Goal: Transaction & Acquisition: Purchase product/service

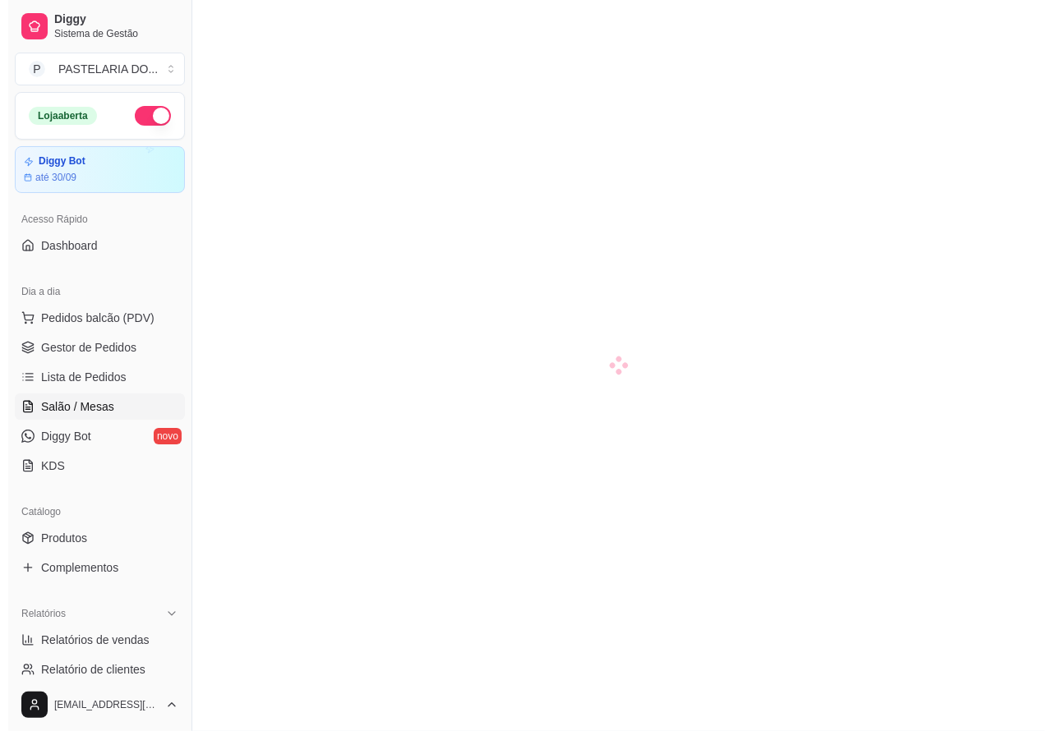
scroll to position [13, 0]
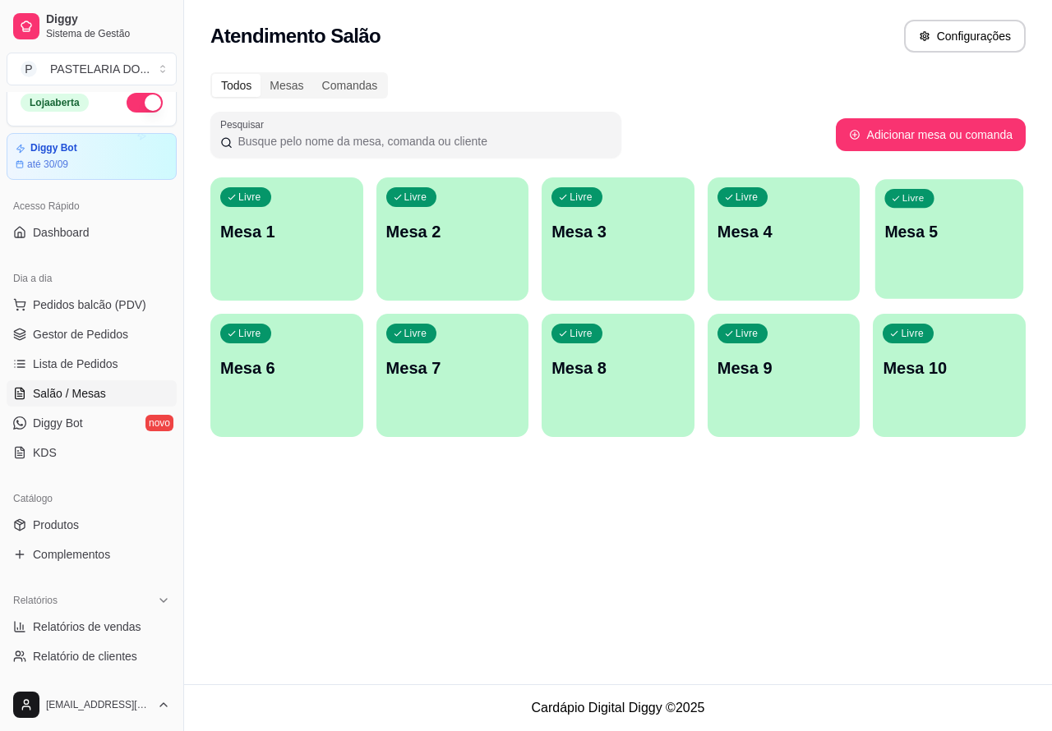
click at [922, 242] on p "Mesa 5" at bounding box center [949, 232] width 129 height 22
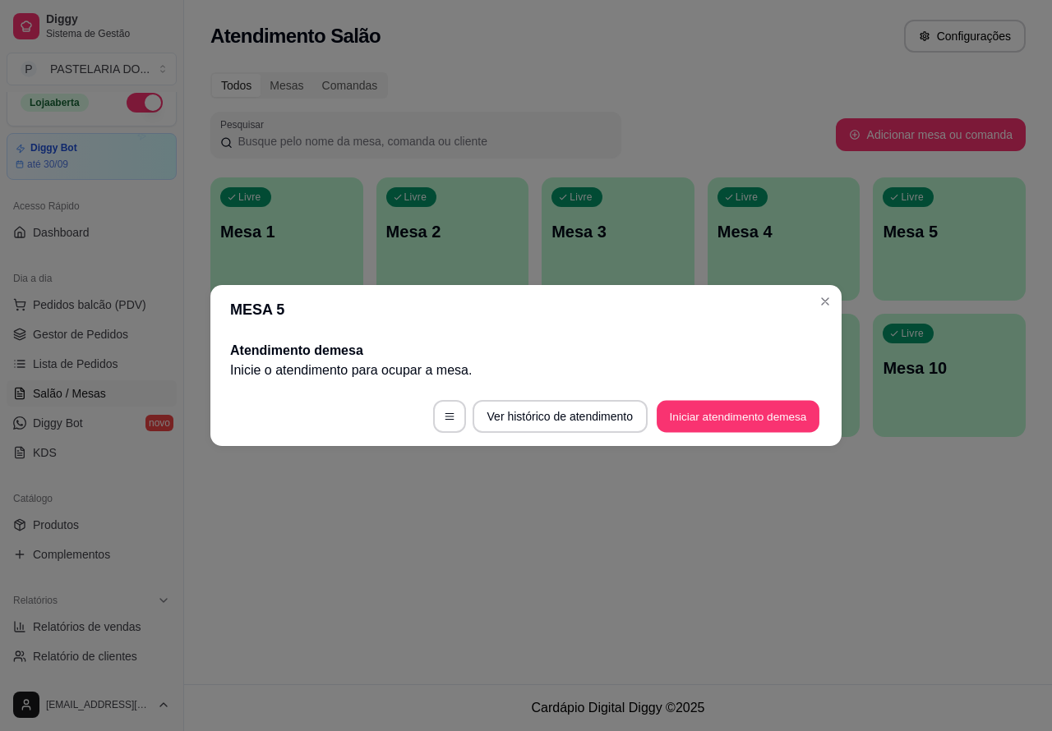
click at [712, 417] on button "Iniciar atendimento de mesa" at bounding box center [737, 417] width 163 height 32
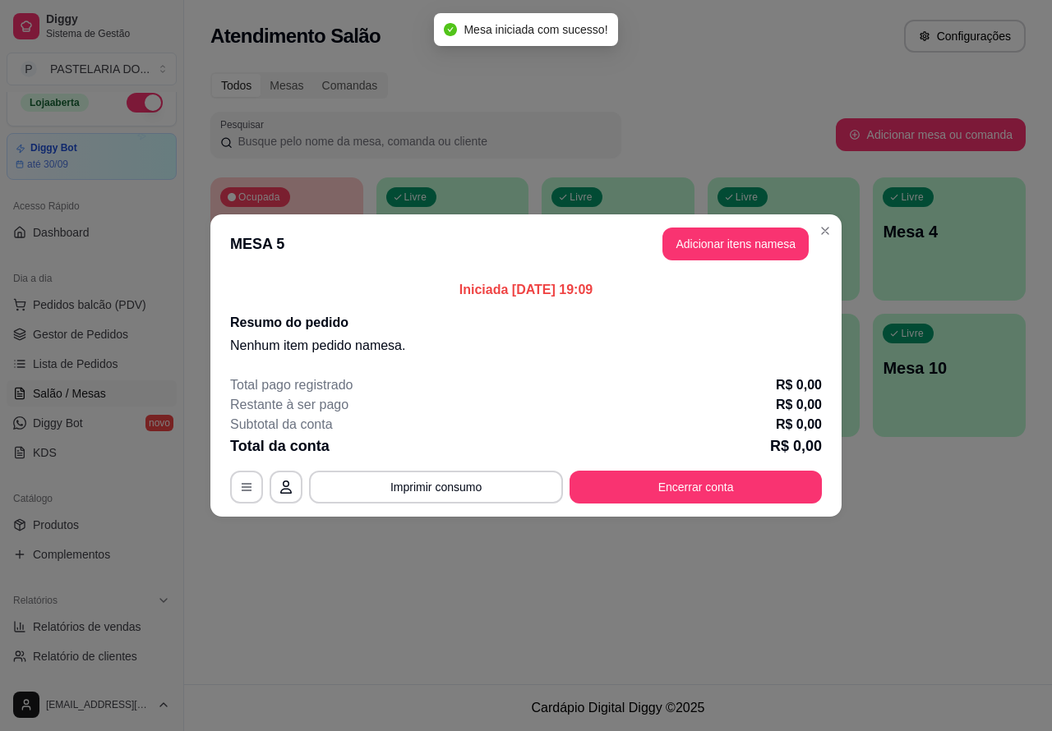
click at [725, 227] on header "MESA 5 Adicionar itens na mesa" at bounding box center [525, 243] width 631 height 59
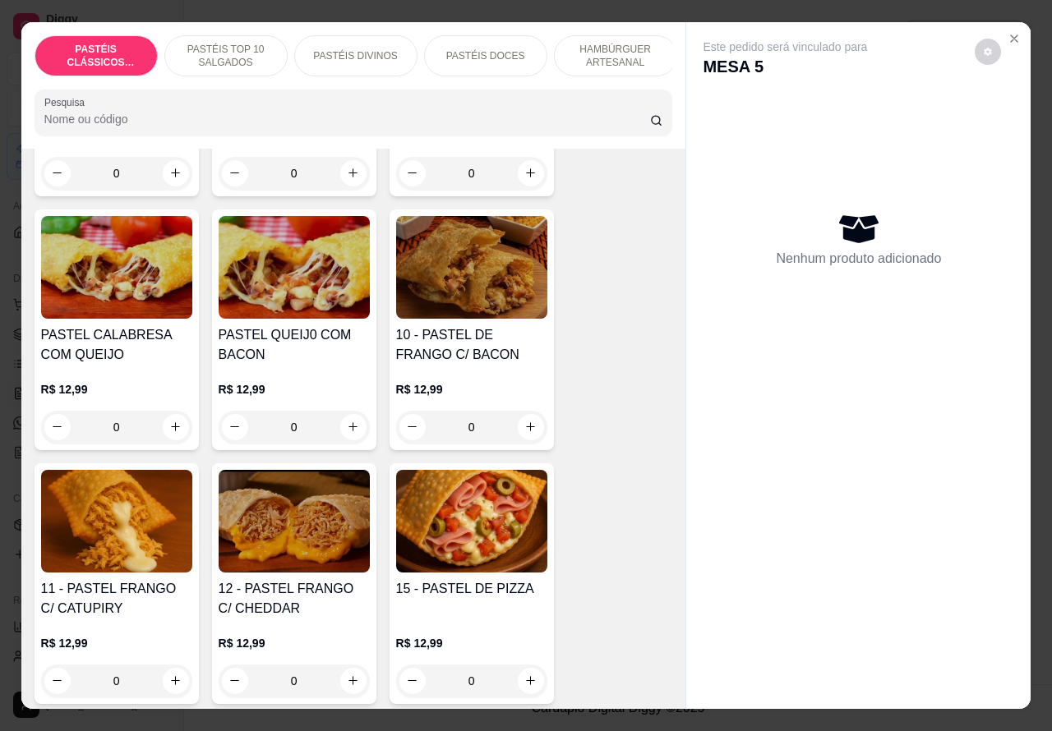
scroll to position [1384, 0]
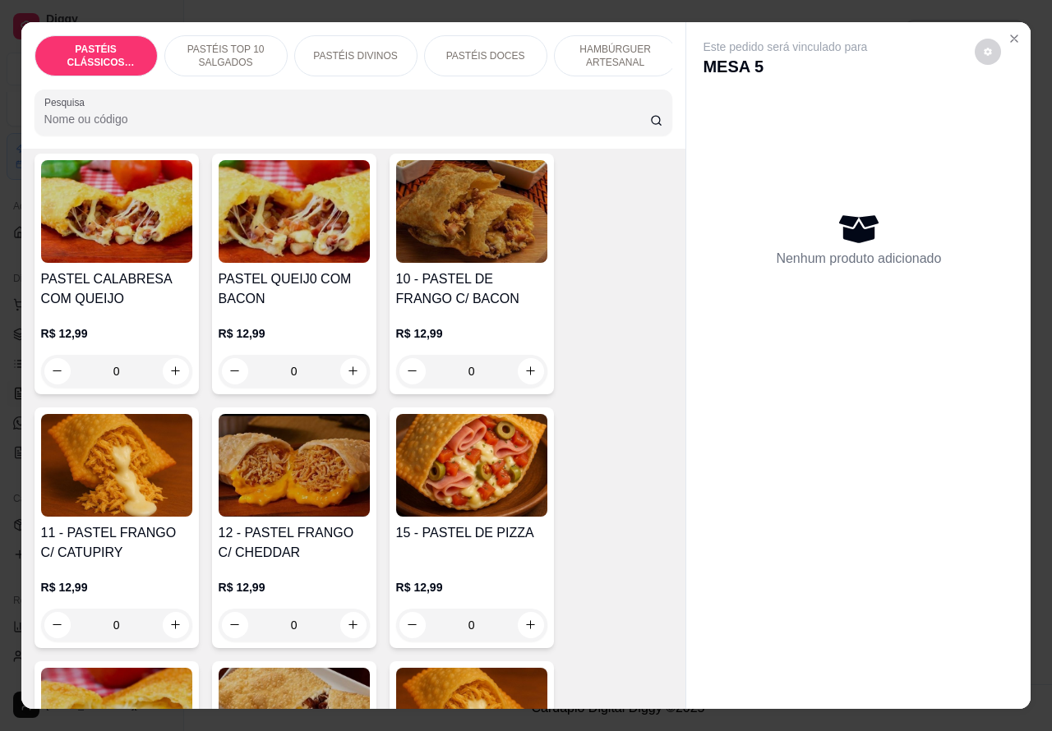
click at [178, 622] on div "0" at bounding box center [116, 625] width 151 height 33
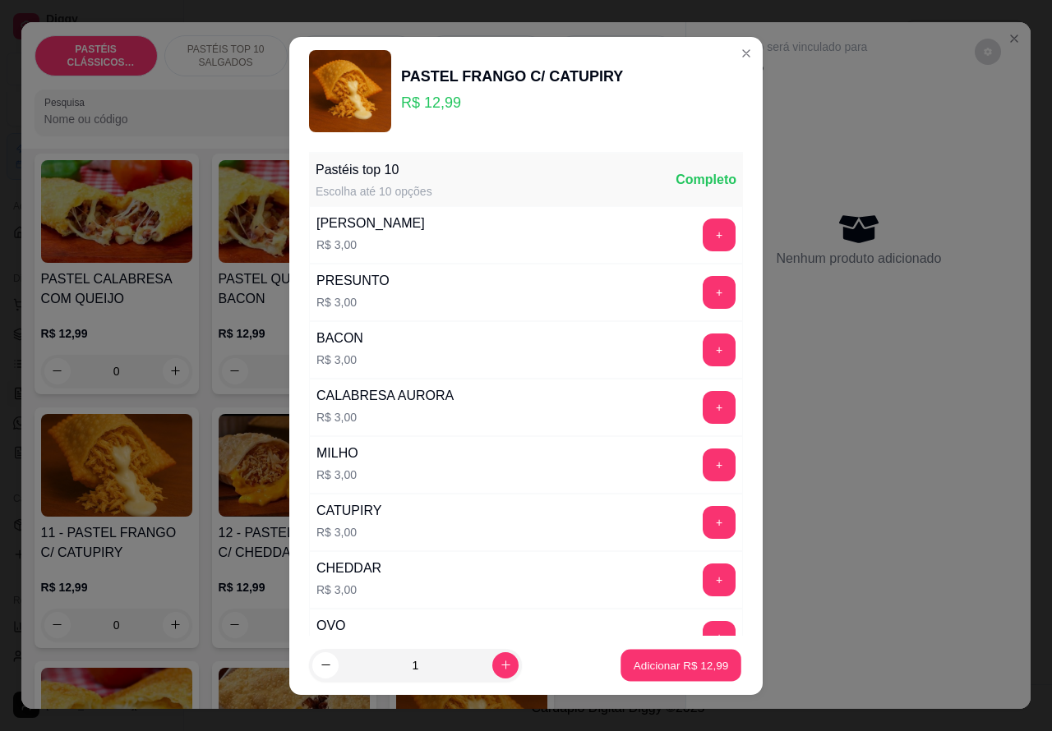
click at [641, 665] on p "Adicionar R$ 12,99" at bounding box center [680, 665] width 95 height 16
type input "1"
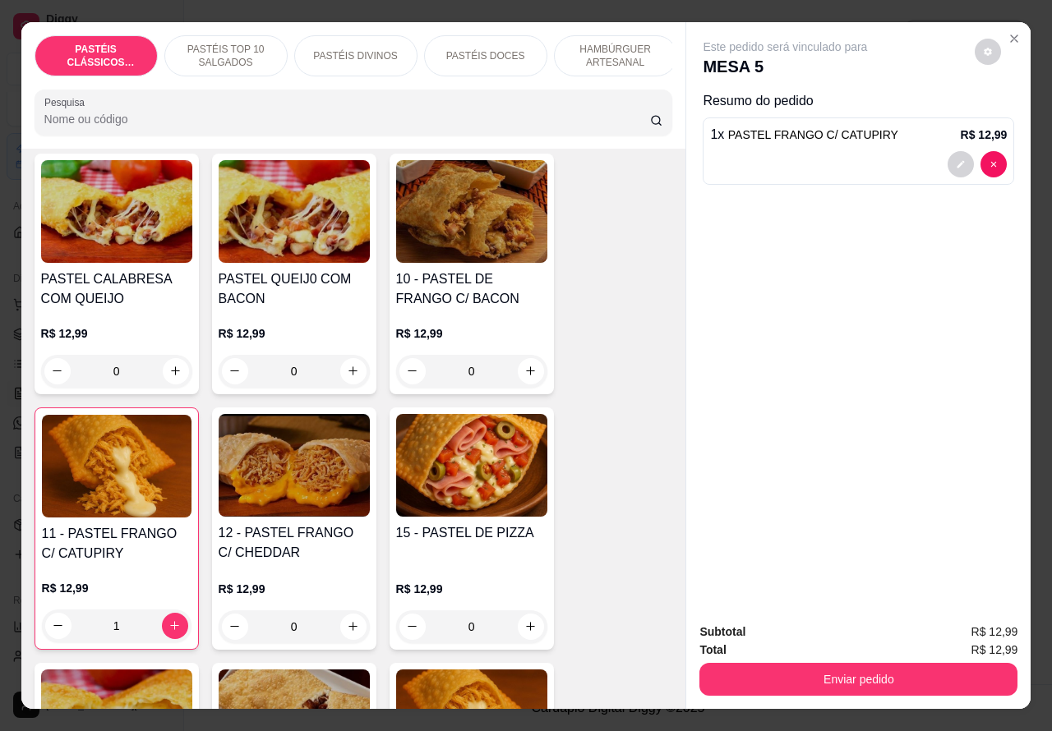
click at [826, 670] on button "Enviar pedido" at bounding box center [858, 679] width 318 height 33
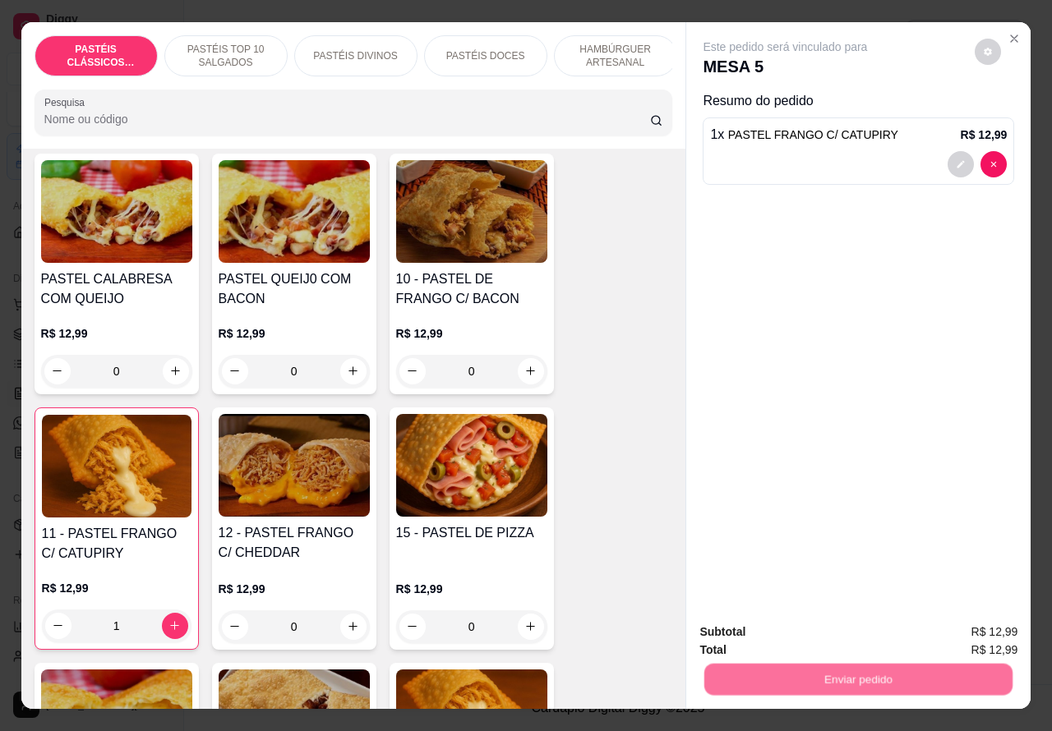
click at [766, 630] on button "Não registrar e enviar pedido" at bounding box center [803, 631] width 166 height 30
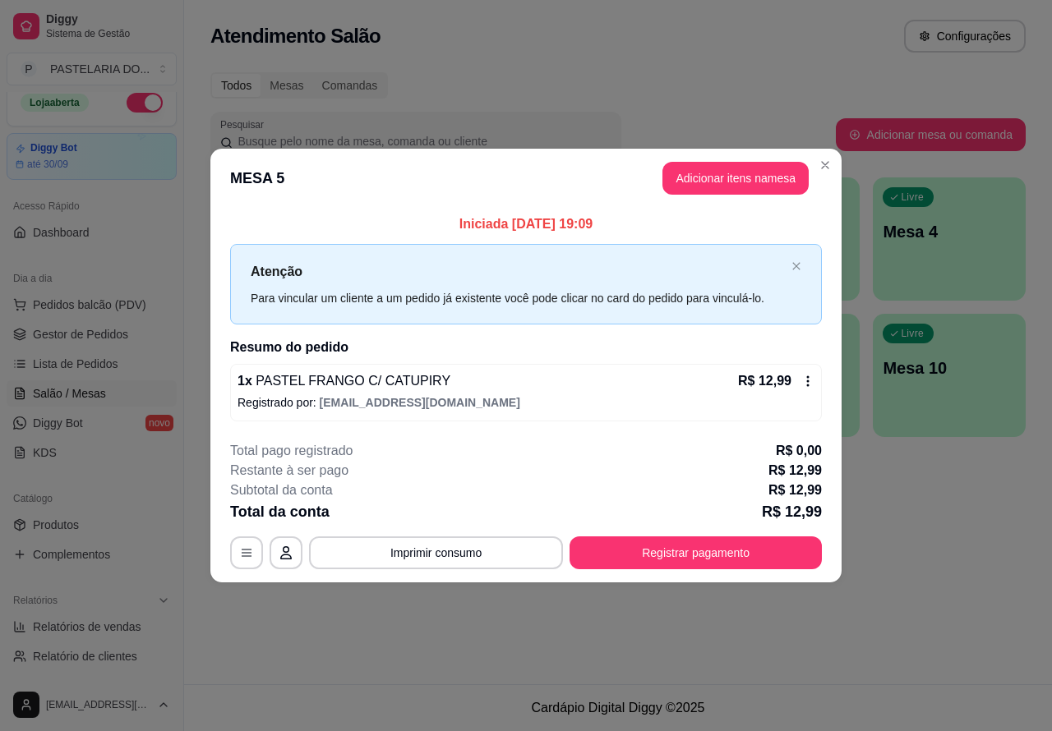
click at [824, 173] on button "Close" at bounding box center [825, 165] width 26 height 26
click at [824, 175] on button "Close" at bounding box center [825, 165] width 26 height 26
click at [828, 171] on div "Todos Mesas Comandas Pesquisar Adicionar mesa ou comanda Ocupada Mesa 5 R$ 12,9…" at bounding box center [618, 259] width 868 height 394
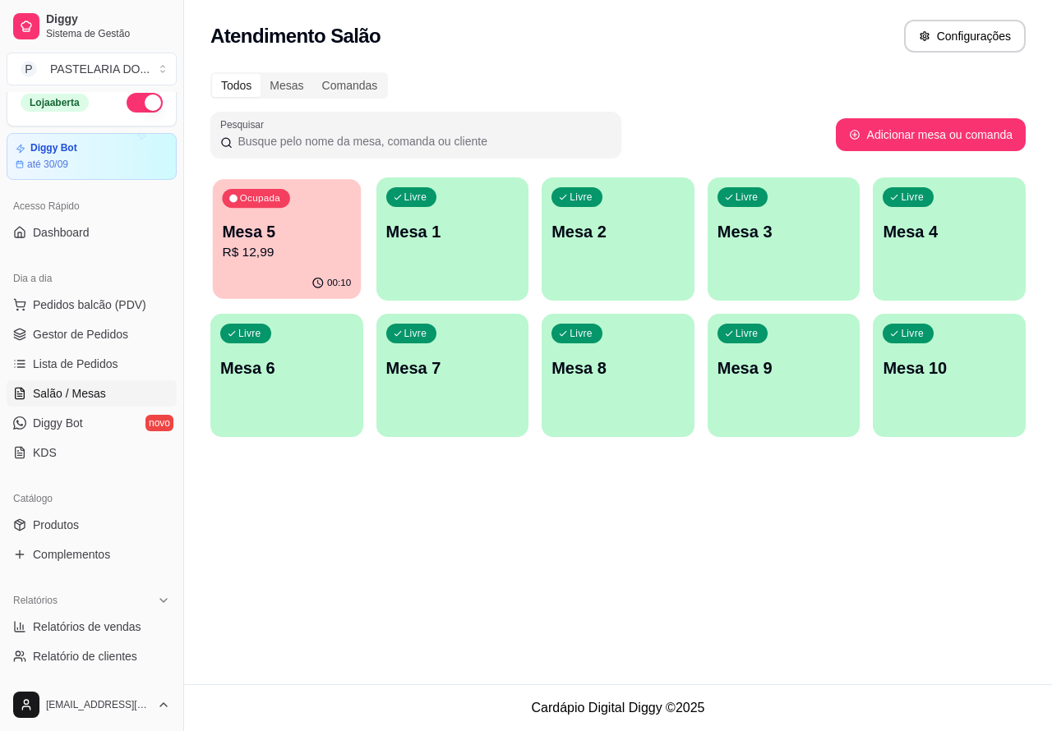
click at [330, 243] on p "R$ 12,99" at bounding box center [286, 252] width 129 height 19
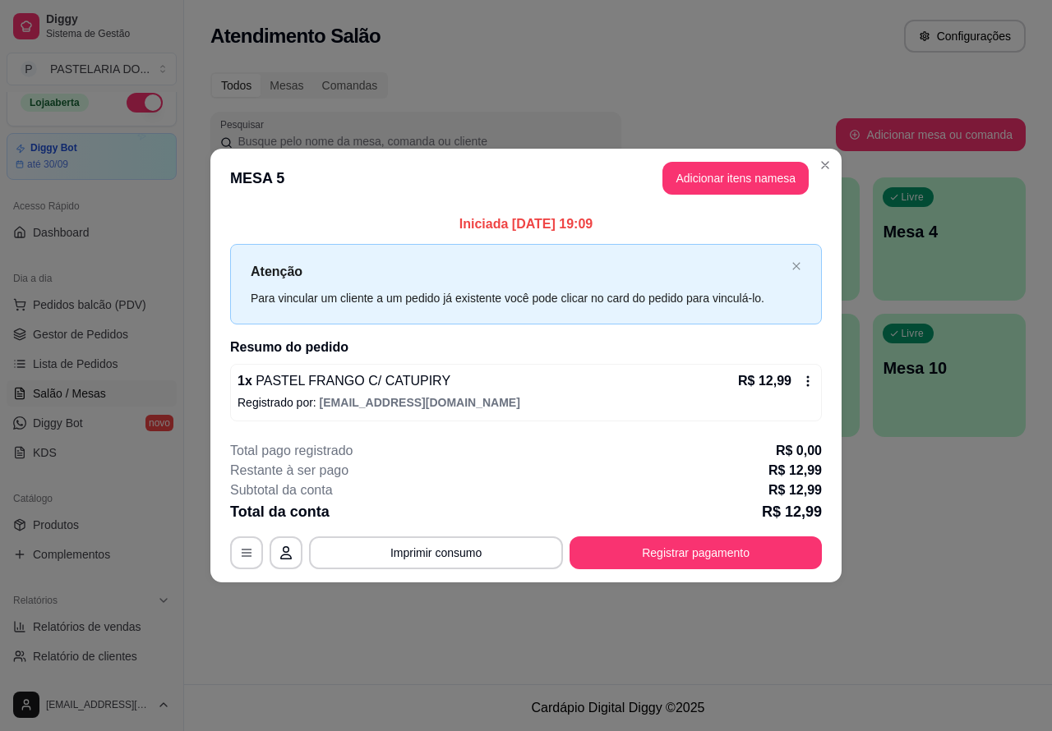
click at [824, 171] on icon "Close" at bounding box center [824, 165] width 13 height 13
click at [91, 397] on span "Salão / Mesas" at bounding box center [69, 393] width 73 height 16
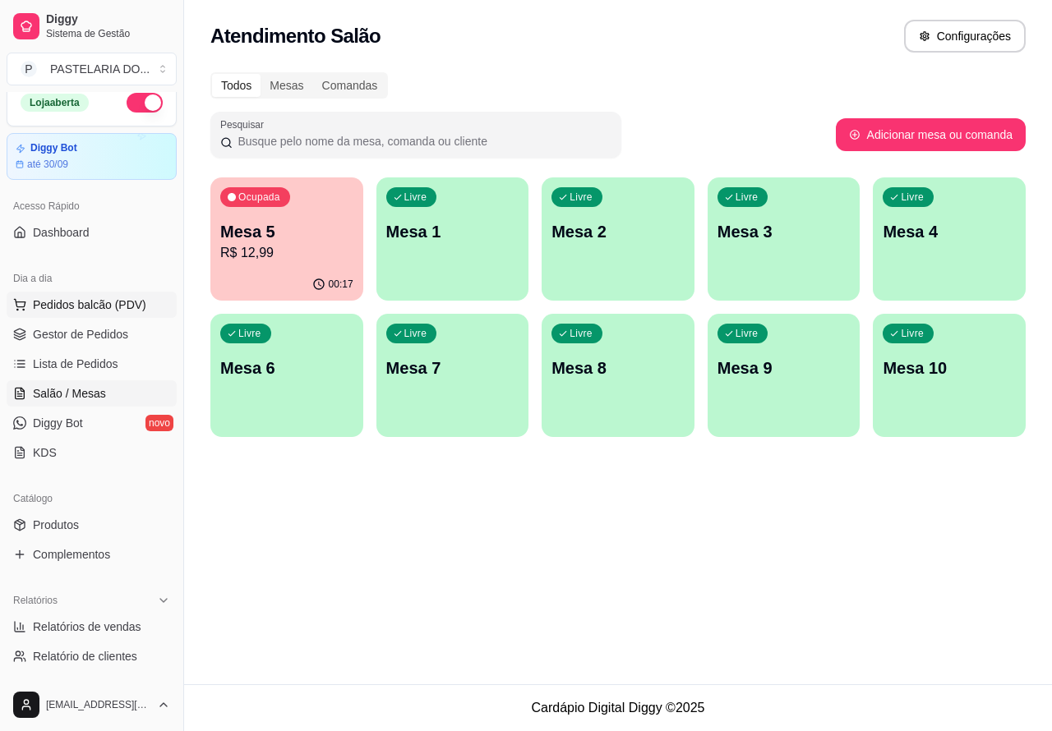
click at [112, 300] on span "Pedidos balcão (PDV)" at bounding box center [89, 305] width 113 height 16
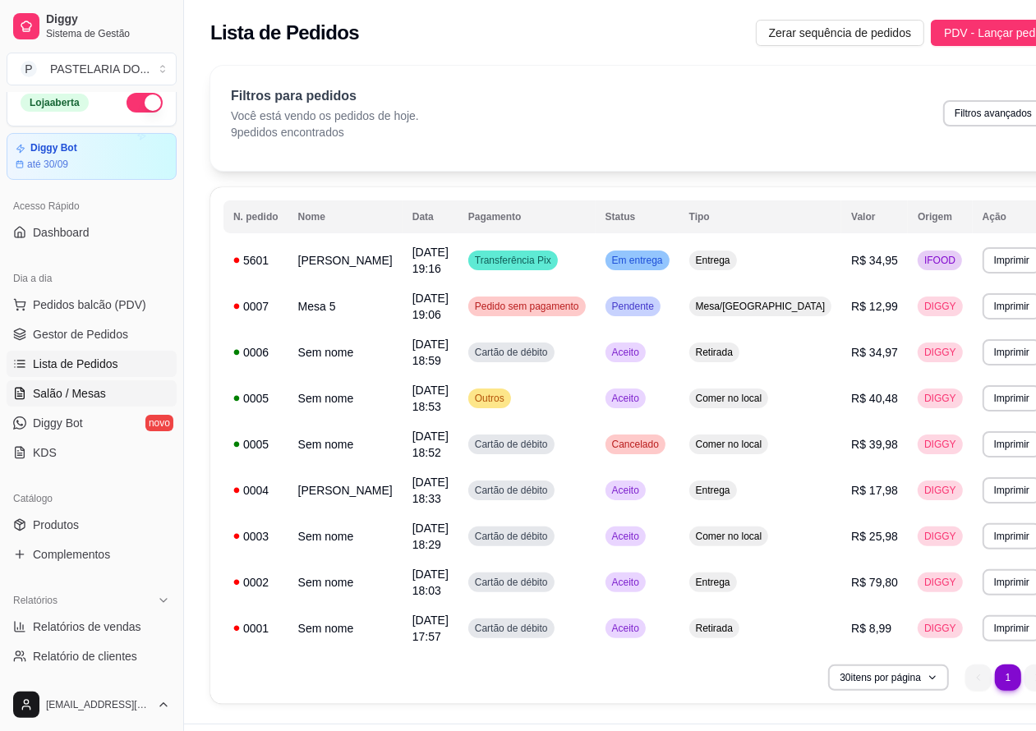
click at [117, 386] on link "Salão / Mesas" at bounding box center [92, 393] width 170 height 26
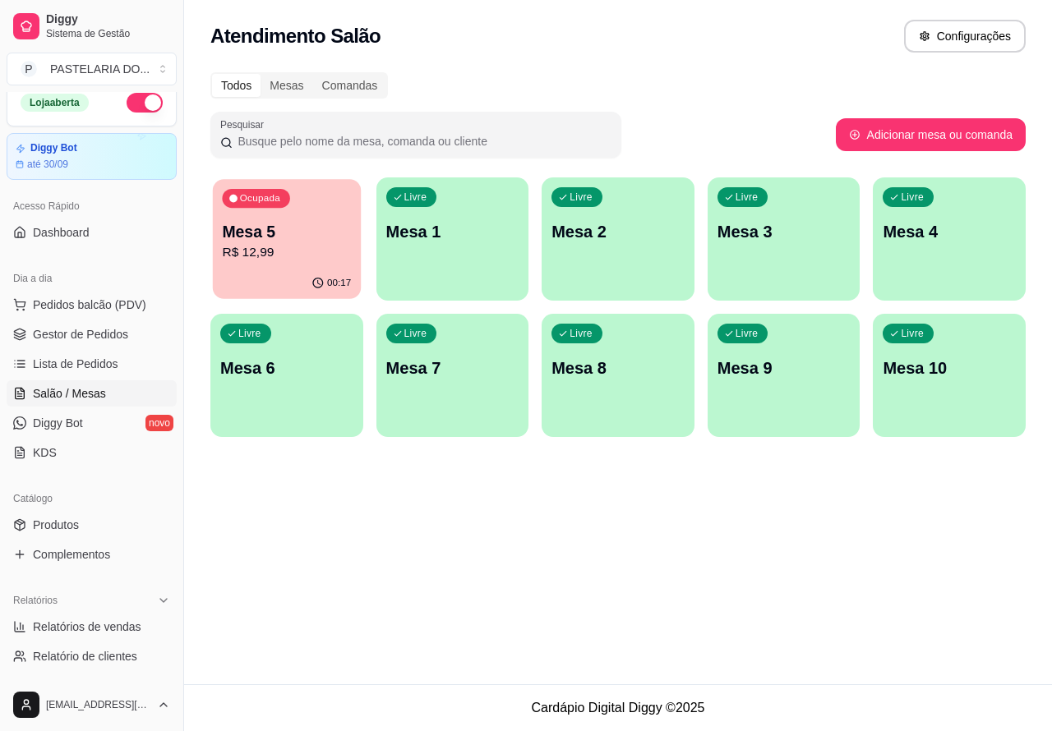
click at [302, 253] on p "R$ 12,99" at bounding box center [286, 252] width 129 height 19
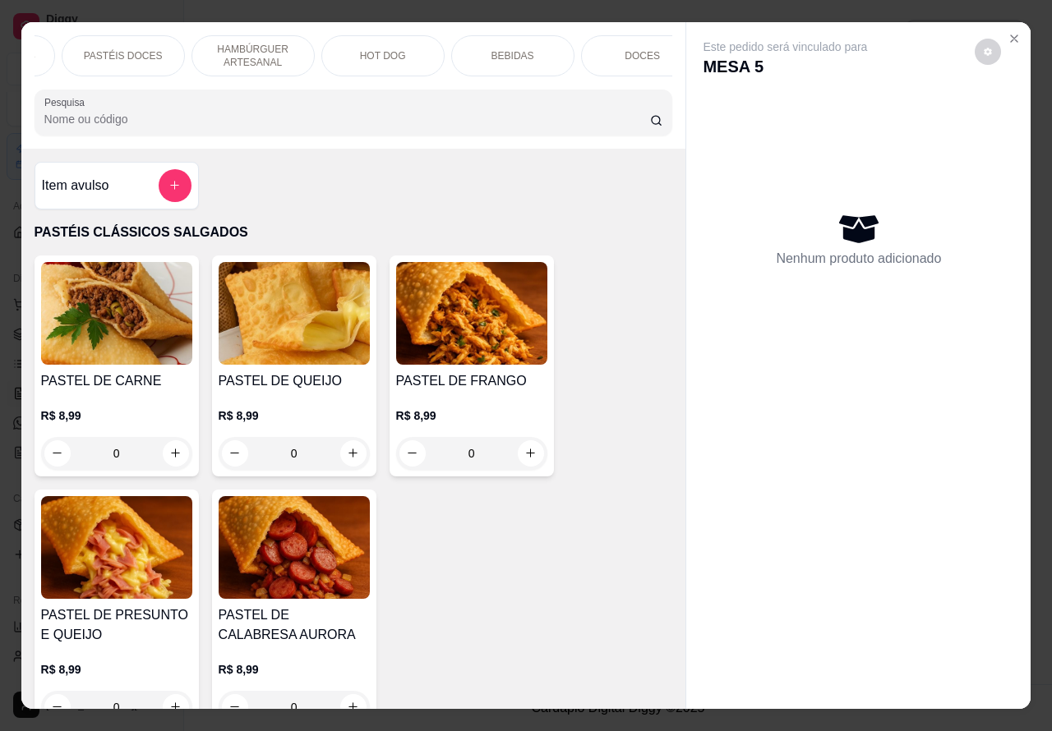
scroll to position [0, 394]
click at [617, 49] on p "DOCES" at bounding box center [610, 55] width 35 height 13
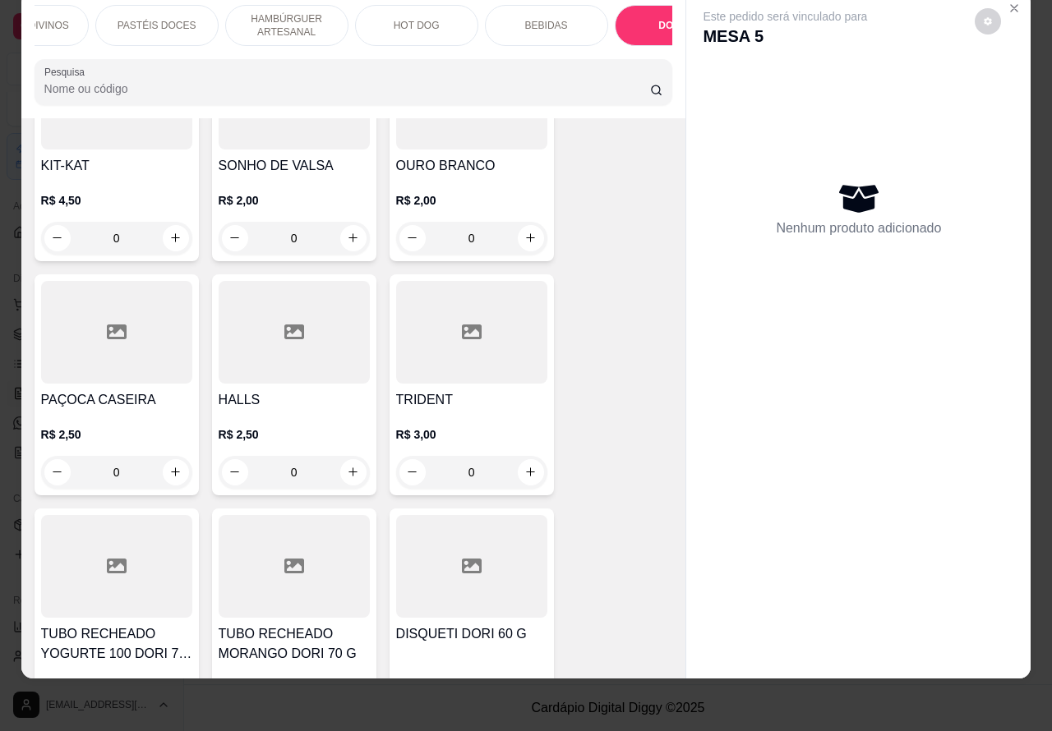
scroll to position [0, 206]
click at [275, 19] on p "PASTÉIS DOCES" at bounding box center [279, 25] width 79 height 13
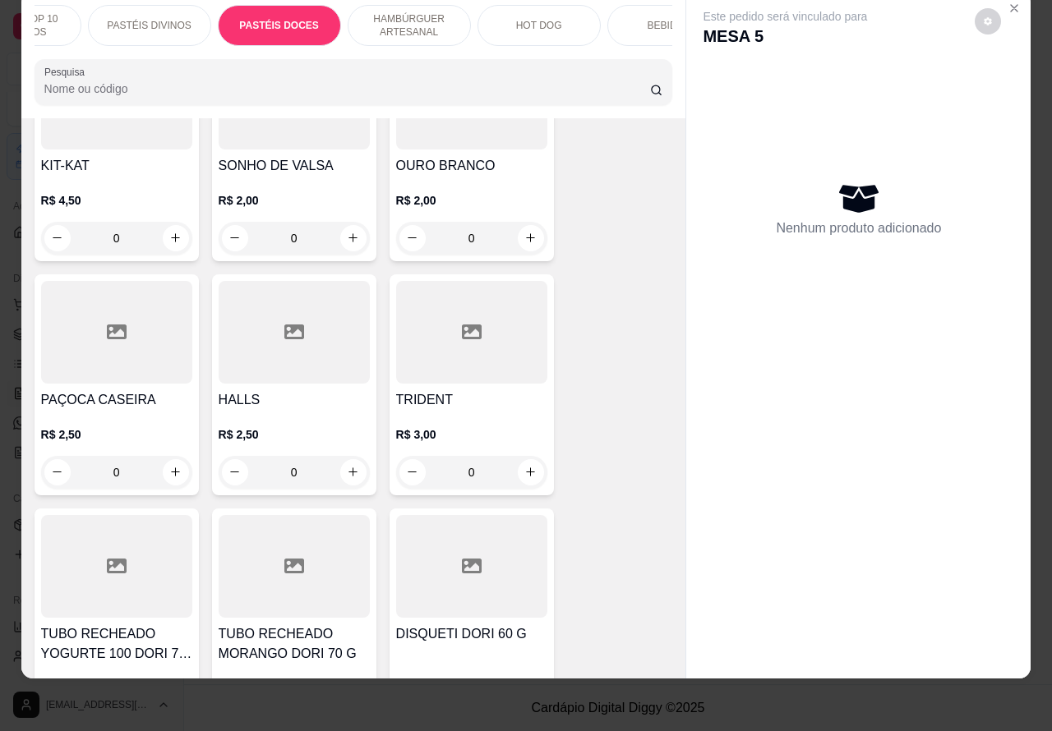
scroll to position [2691, 0]
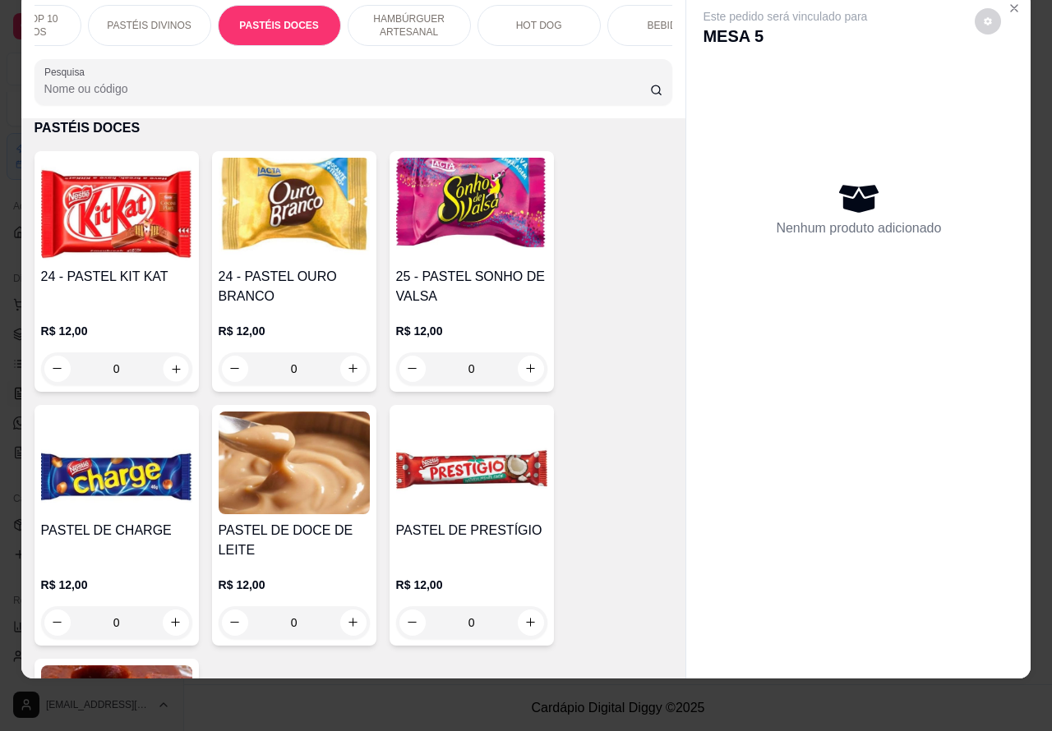
click at [172, 367] on icon "increase-product-quantity" at bounding box center [176, 369] width 8 height 8
type input "1"
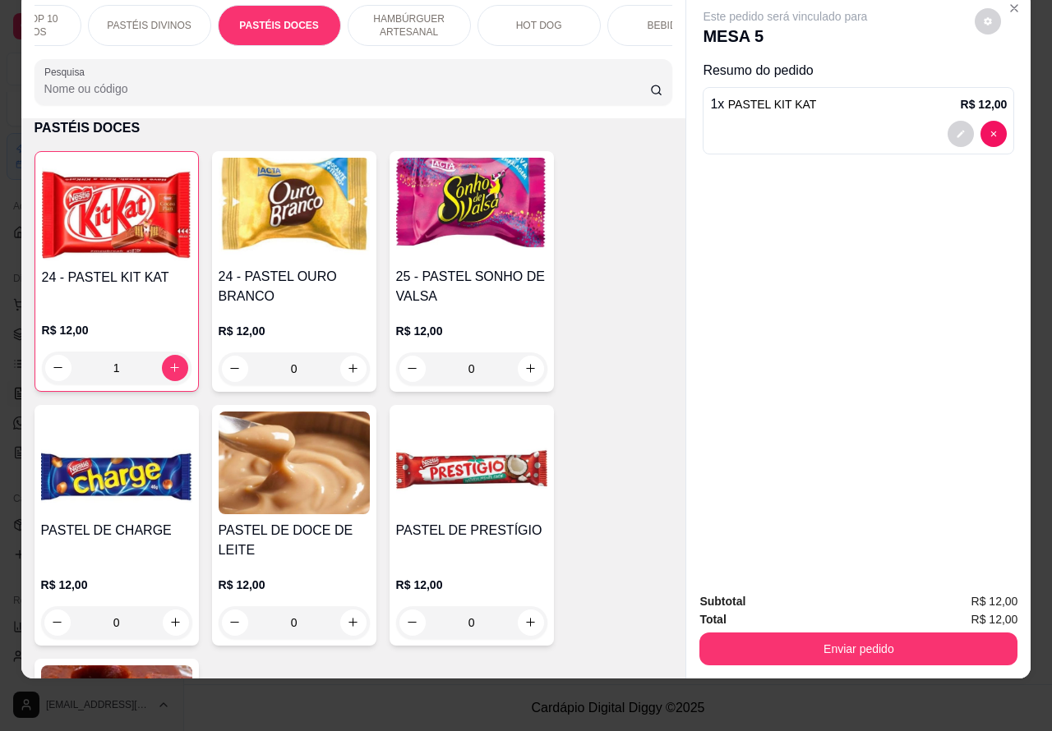
click at [797, 633] on button "Enviar pedido" at bounding box center [858, 649] width 318 height 33
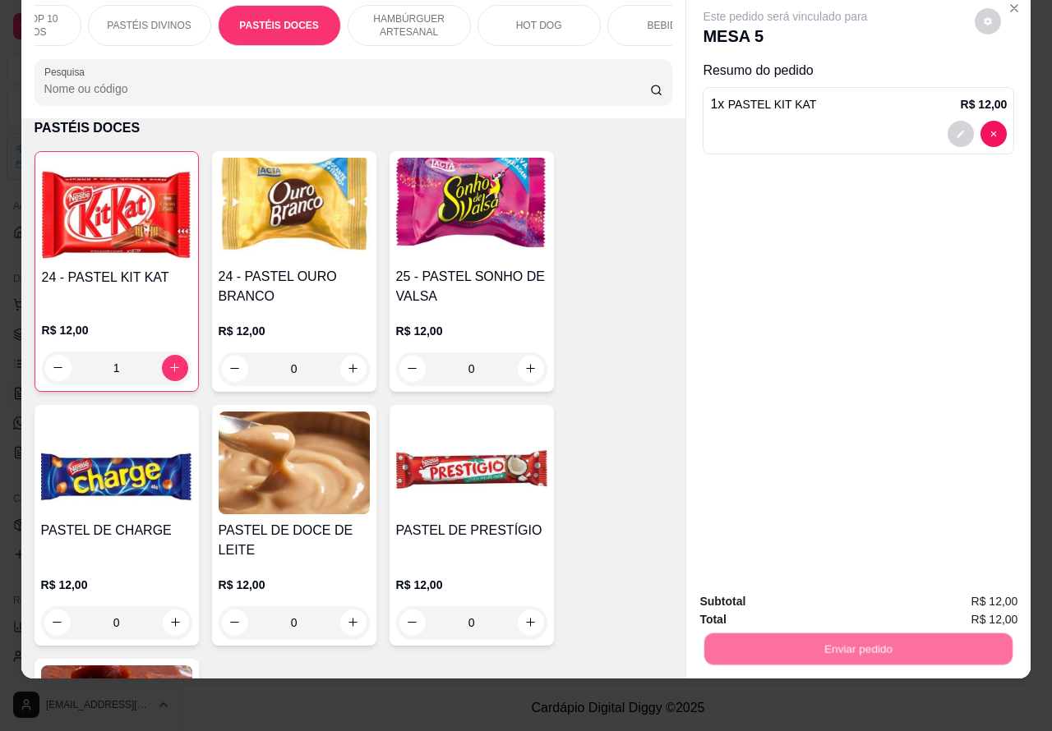
click at [818, 597] on button "Não registrar e enviar pedido" at bounding box center [797, 593] width 166 height 30
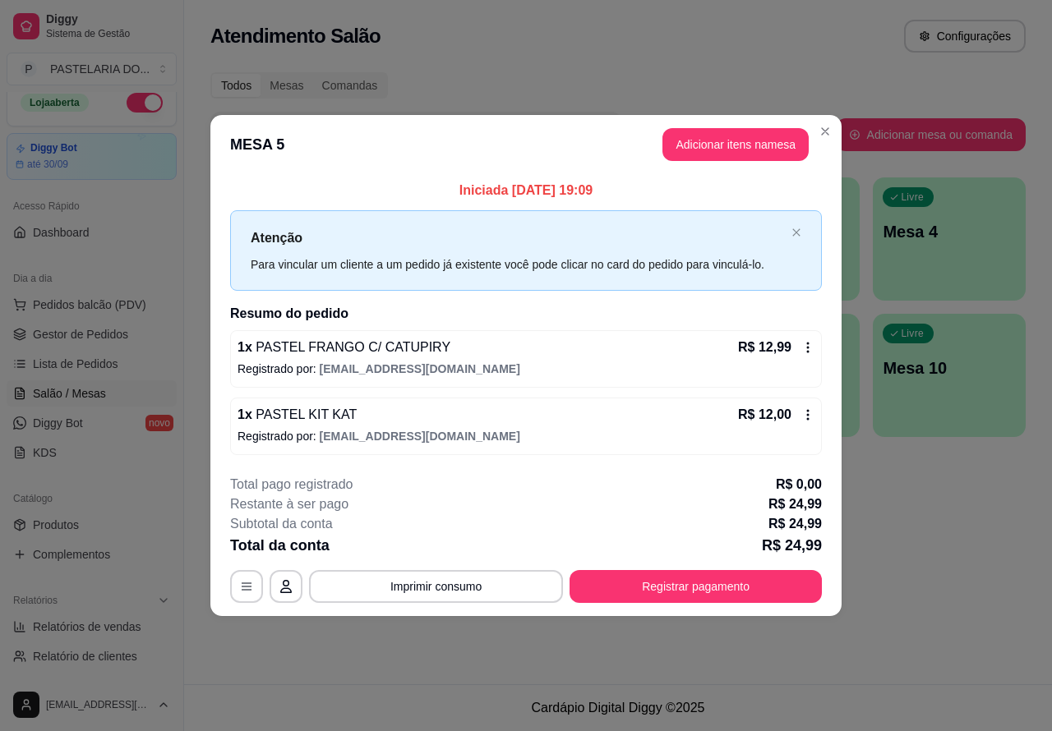
click at [893, 560] on div "Atendimento Salão Configurações Todos Mesas Comandas Pesquisar Adicionar mesa o…" at bounding box center [618, 342] width 868 height 684
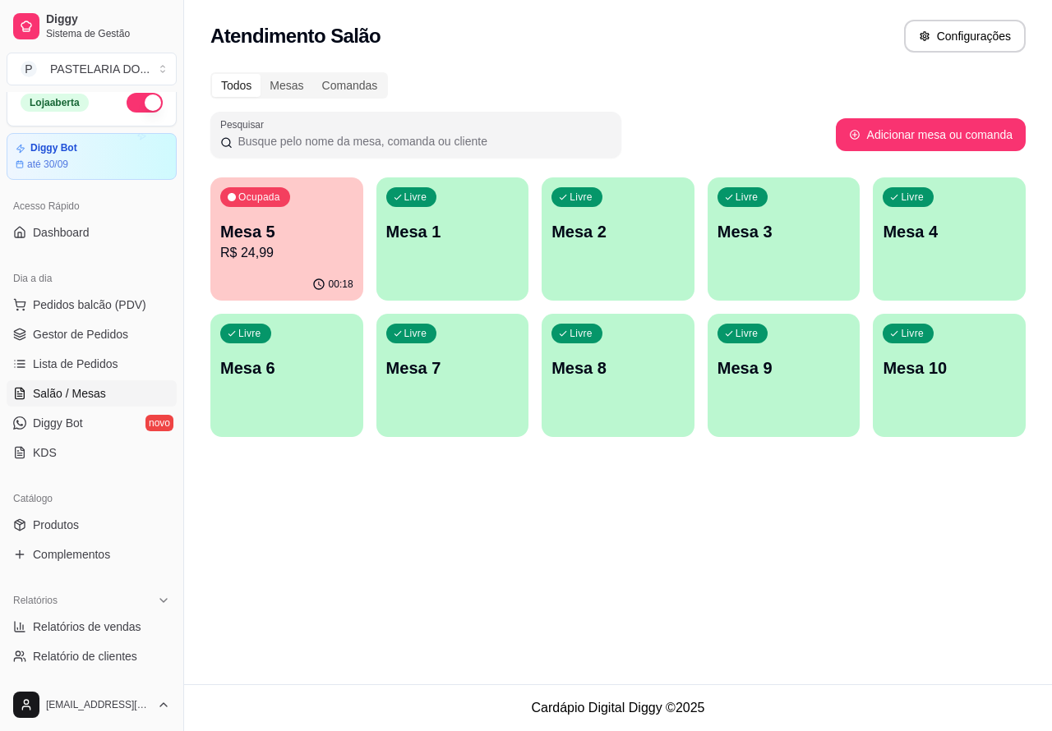
click at [318, 249] on p "R$ 24,99" at bounding box center [286, 253] width 133 height 20
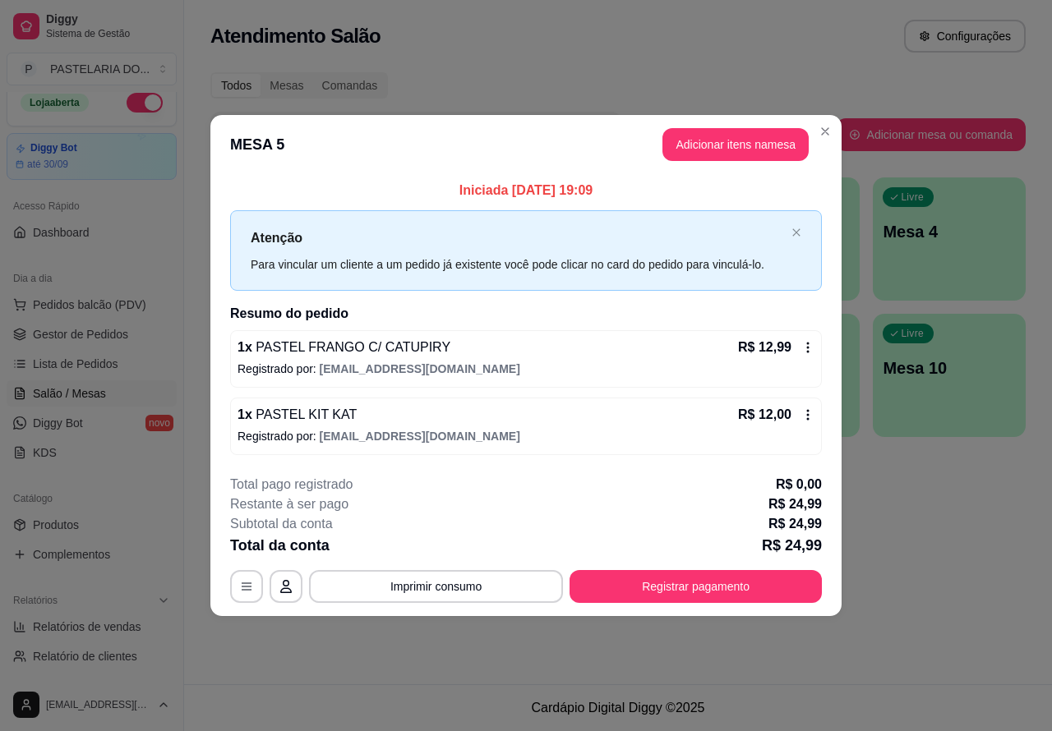
click at [894, 540] on div "Atendimento Salão Configurações Todos Mesas Comandas Pesquisar Adicionar mesa o…" at bounding box center [618, 342] width 868 height 684
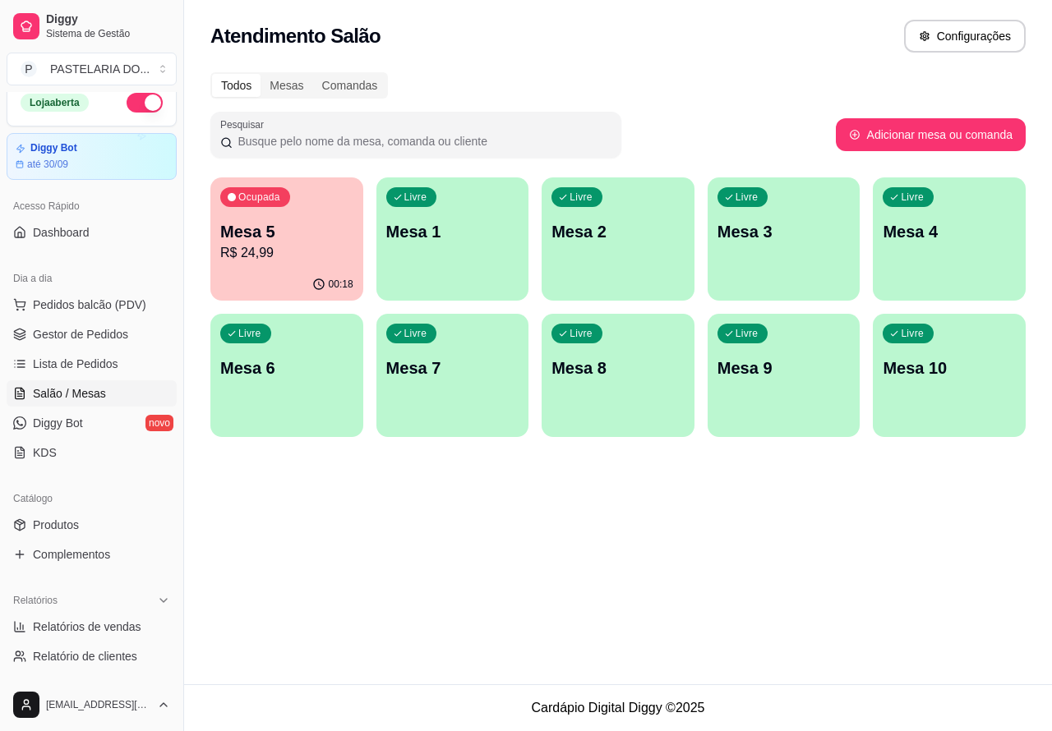
click at [321, 245] on p "R$ 24,99" at bounding box center [286, 253] width 133 height 20
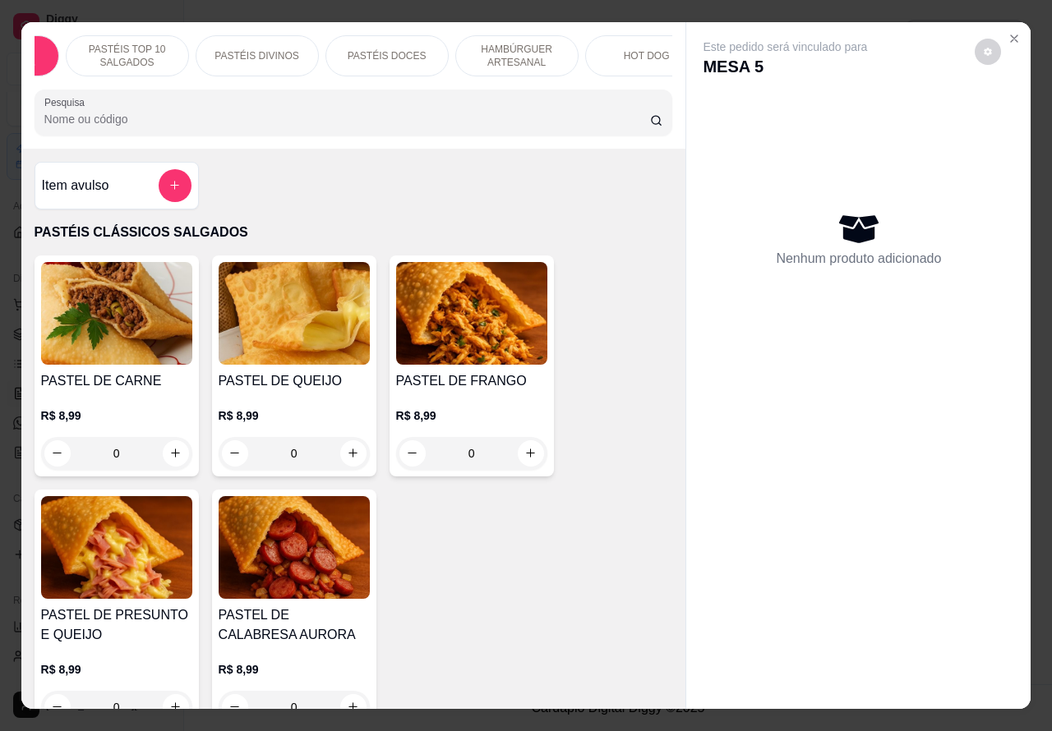
scroll to position [0, 99]
click at [269, 49] on p "PASTÉIS DIVINOS" at bounding box center [256, 55] width 84 height 13
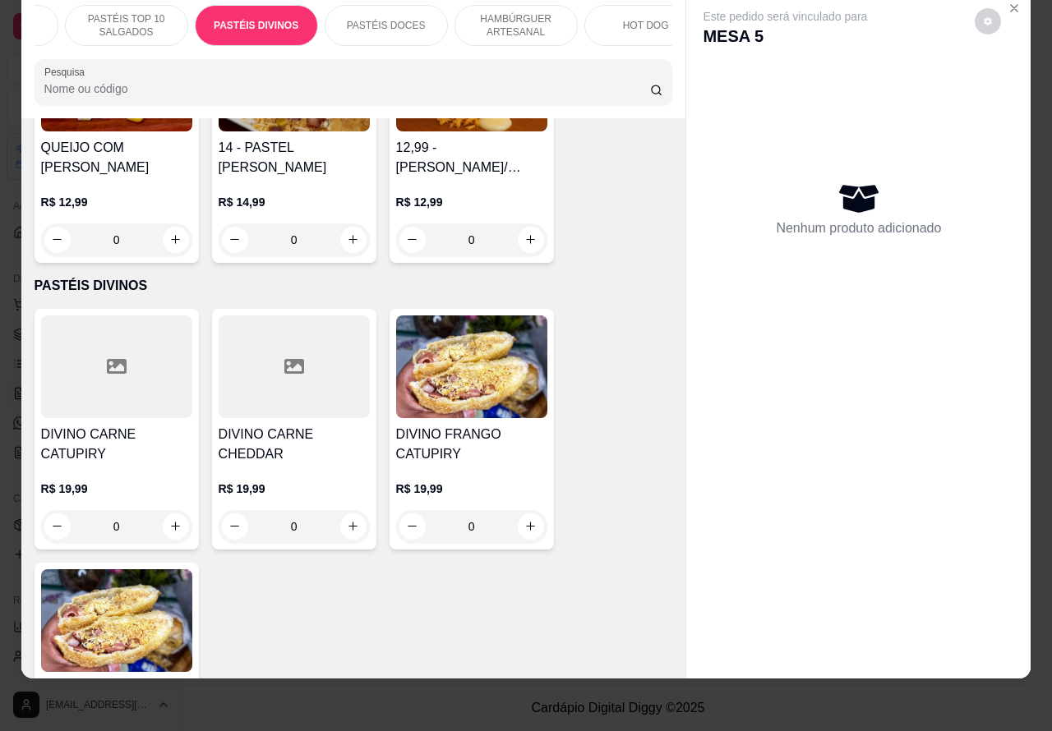
scroll to position [2019, 0]
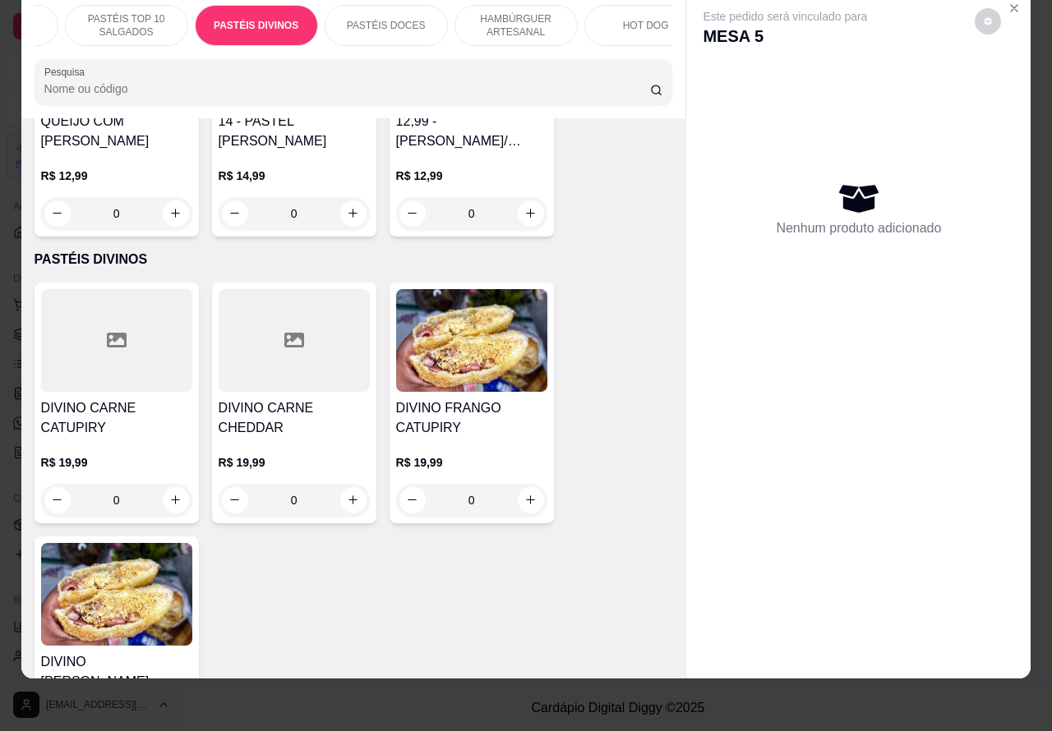
click at [514, 504] on div "0" at bounding box center [471, 500] width 151 height 33
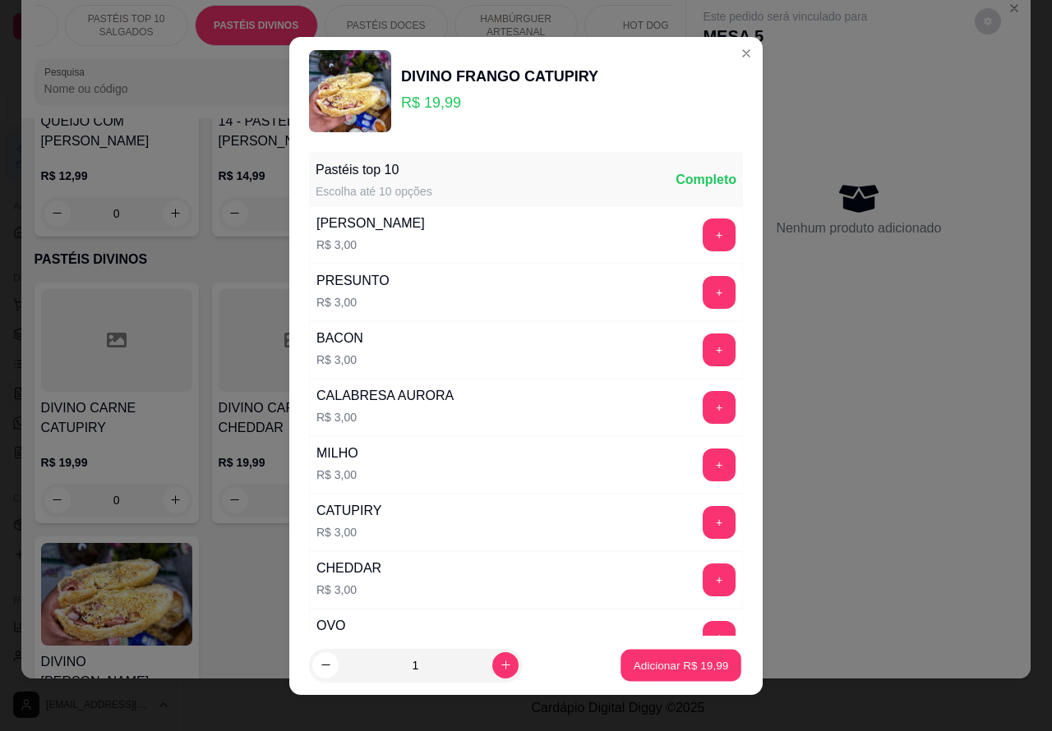
click at [635, 667] on p "Adicionar R$ 19,99" at bounding box center [680, 665] width 95 height 16
type input "1"
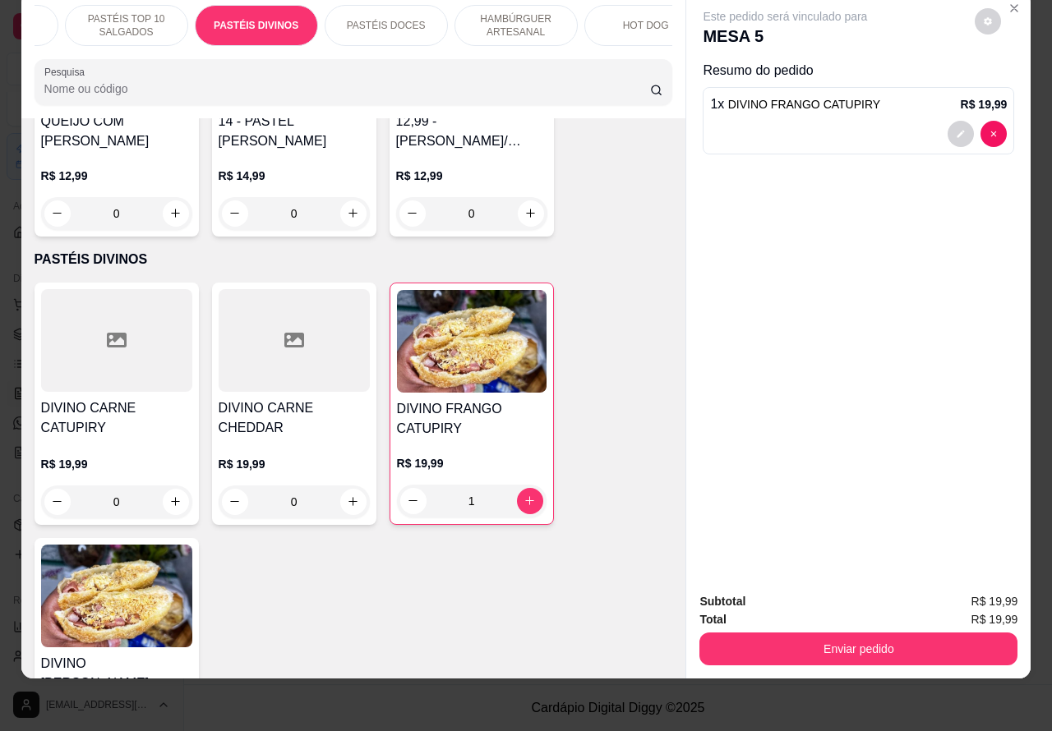
scroll to position [0, 0]
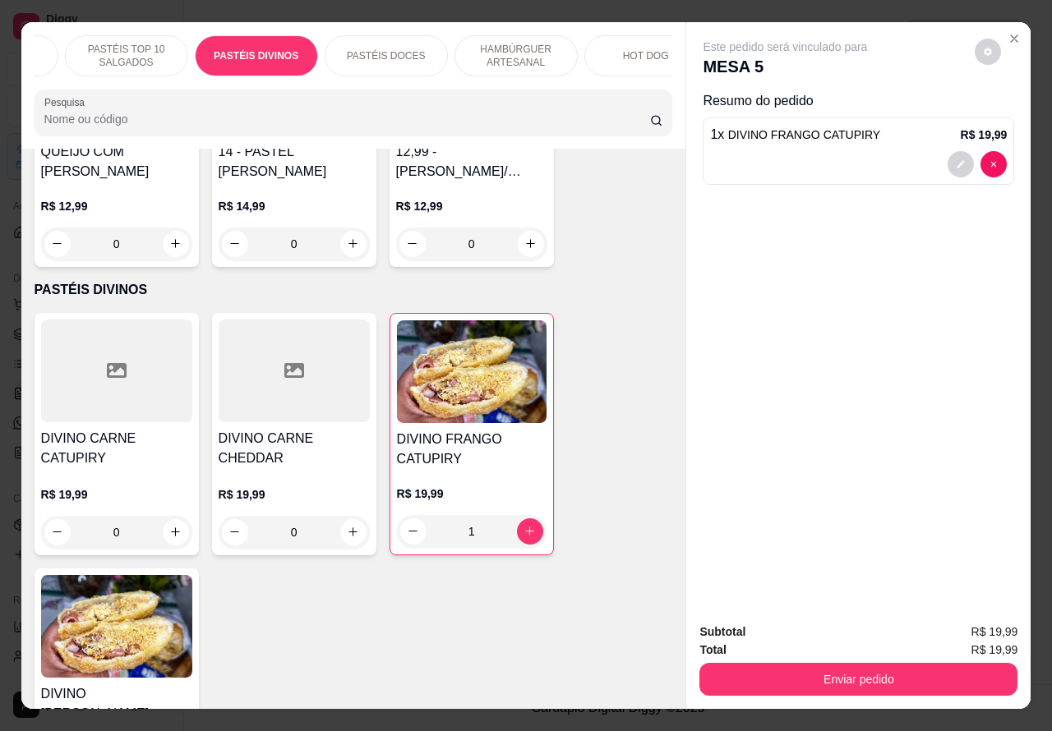
click at [1010, 35] on icon "Close" at bounding box center [1013, 38] width 7 height 7
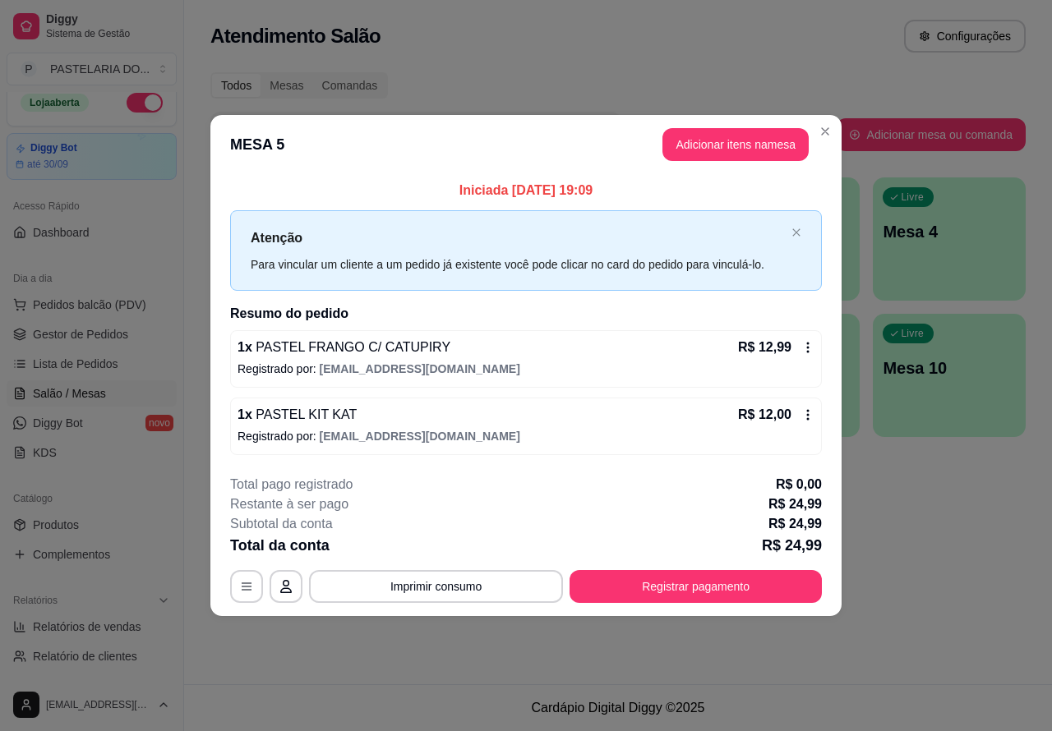
click at [897, 551] on div "Atendimento Salão Configurações Todos Mesas Comandas Pesquisar Adicionar mesa o…" at bounding box center [618, 342] width 868 height 684
